Goal: Task Accomplishment & Management: Use online tool/utility

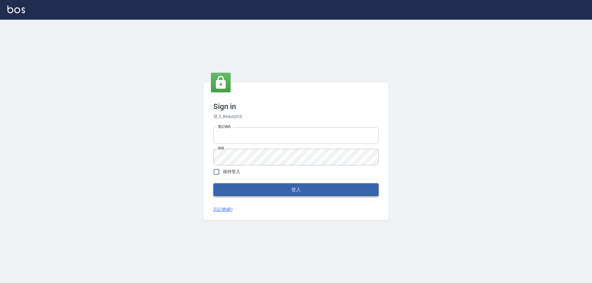
type input "0910673267"
click at [260, 189] on button "登入" at bounding box center [295, 189] width 165 height 13
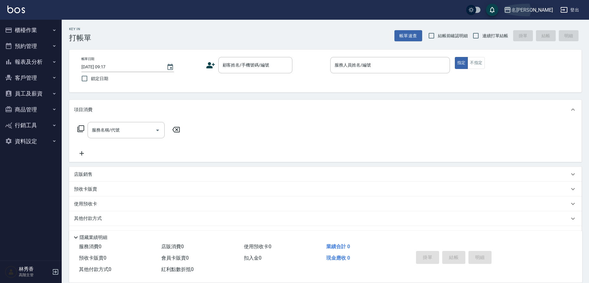
click at [544, 10] on div "名[PERSON_NAME]" at bounding box center [532, 10] width 42 height 8
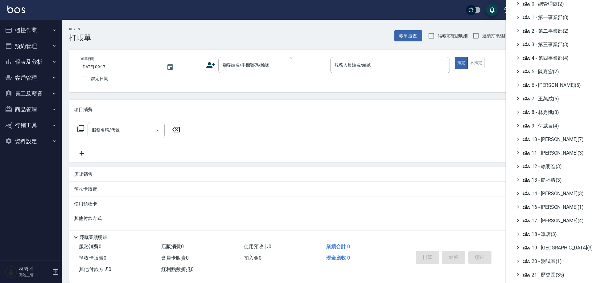
scroll to position [56, 0]
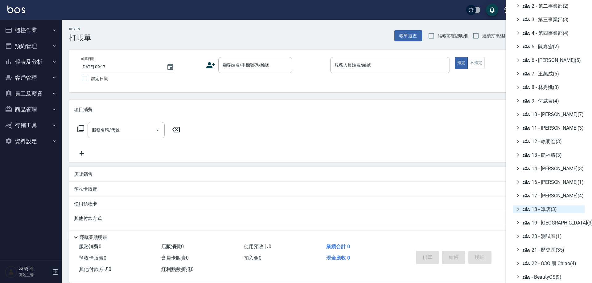
click at [520, 206] on div "18 - 單店(3)" at bounding box center [548, 209] width 71 height 7
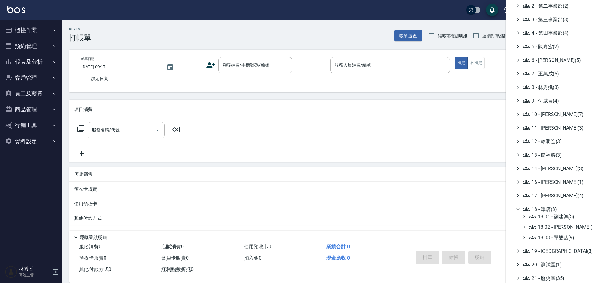
scroll to position [84, 0]
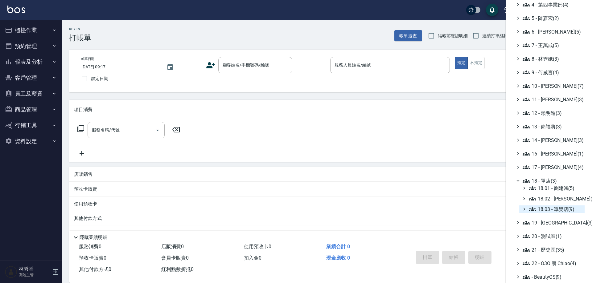
click at [521, 207] on icon at bounding box center [524, 209] width 6 height 6
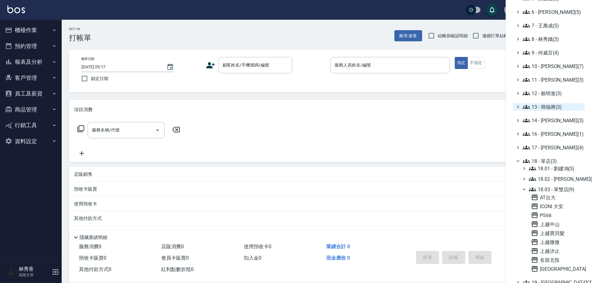
scroll to position [102, 0]
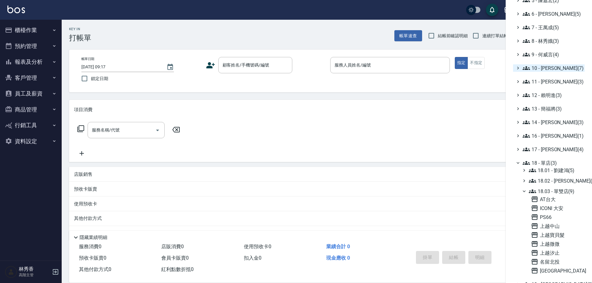
click at [517, 68] on icon at bounding box center [518, 68] width 6 height 6
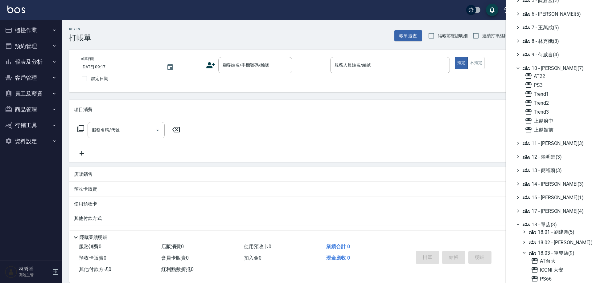
click at [517, 68] on icon at bounding box center [517, 68] width 3 height 2
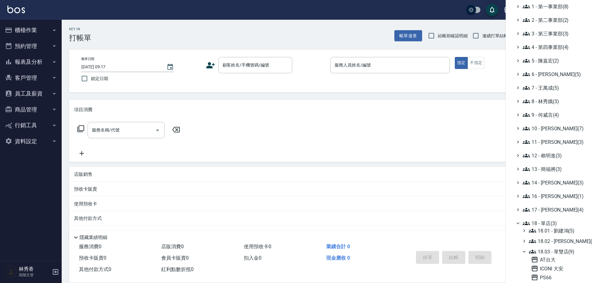
scroll to position [40, 0]
